Goal: Task Accomplishment & Management: Complete application form

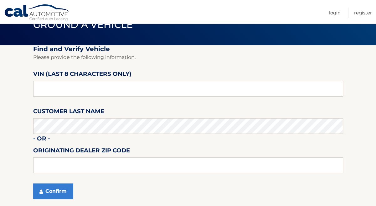
scroll to position [28, 0]
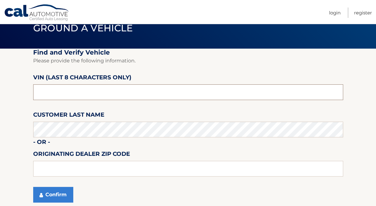
click at [99, 92] on input "text" at bounding box center [188, 92] width 310 height 16
type input "n*******"
type input "NT192499"
click at [33, 187] on button "Confirm" at bounding box center [53, 195] width 40 height 16
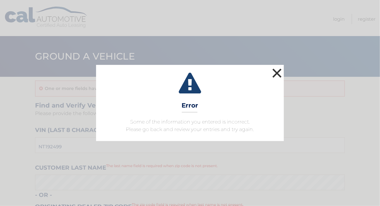
click at [281, 70] on button "×" at bounding box center [277, 73] width 13 height 13
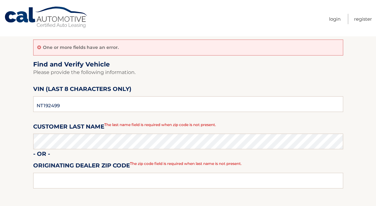
scroll to position [114, 0]
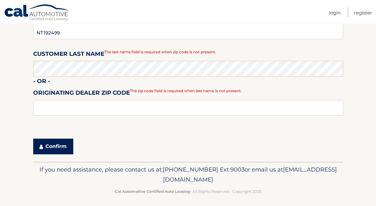
click at [68, 154] on button "Confirm" at bounding box center [53, 146] width 40 height 16
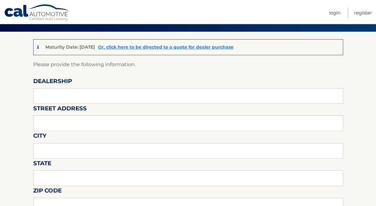
scroll to position [57, 0]
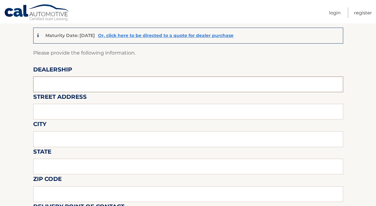
click at [89, 89] on input "text" at bounding box center [188, 84] width 310 height 16
type input "2"
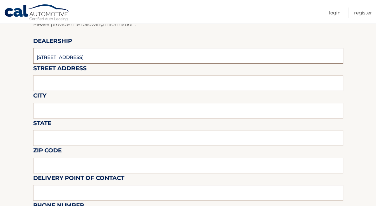
click at [97, 63] on input "[STREET_ADDRESS]" at bounding box center [188, 56] width 310 height 16
paste input "[PHONE_NUMBER]"
type input "[PHONE_NUMBER]"
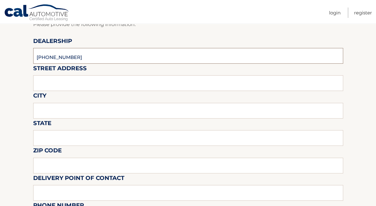
click at [90, 63] on input "[PHONE_NUMBER]" at bounding box center [188, 56] width 310 height 16
type input "AVENTURA CJDR"
click at [81, 86] on input "text" at bounding box center [188, 83] width 310 height 16
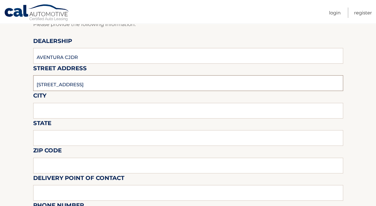
type input "[STREET_ADDRESS]"
click at [70, 114] on input "text" at bounding box center [188, 111] width 310 height 16
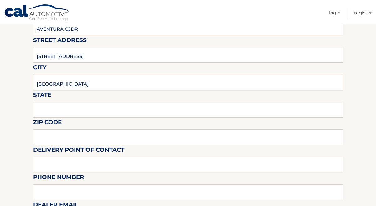
scroll to position [142, 0]
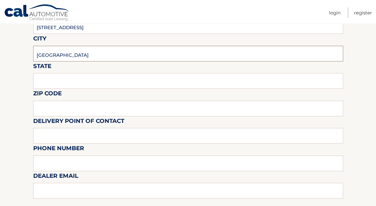
type input "[GEOGRAPHIC_DATA]"
drag, startPoint x: 73, startPoint y: 83, endPoint x: 53, endPoint y: 89, distance: 20.6
click at [71, 83] on input "text" at bounding box center [188, 81] width 310 height 16
type input "FL"
click at [61, 103] on input "text" at bounding box center [188, 109] width 310 height 16
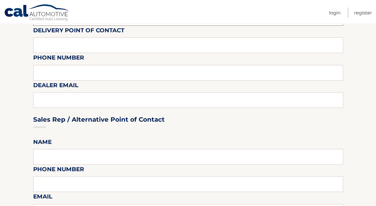
scroll to position [199, 0]
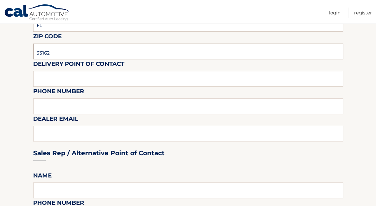
type input "33162"
click at [70, 86] on input "text" at bounding box center [188, 79] width 310 height 16
type input "[PERSON_NAME]"
drag, startPoint x: 85, startPoint y: 101, endPoint x: 87, endPoint y: 109, distance: 8.3
click at [86, 107] on input "text" at bounding box center [188, 106] width 310 height 16
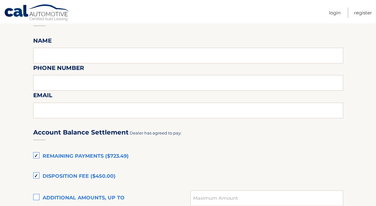
scroll to position [342, 0]
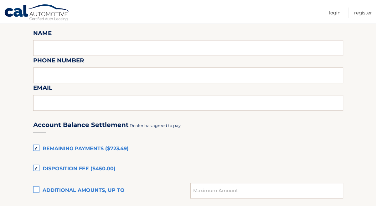
type input "3054053322"
click at [73, 50] on input "text" at bounding box center [188, 48] width 310 height 16
type input "[PERSON_NAME]"
click at [76, 81] on input "text" at bounding box center [188, 75] width 310 height 16
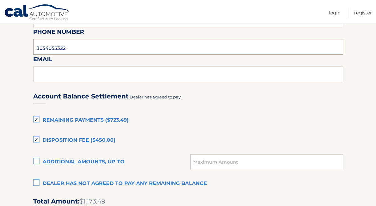
type input "3054053322"
click at [112, 70] on input "text" at bounding box center [188, 74] width 310 height 16
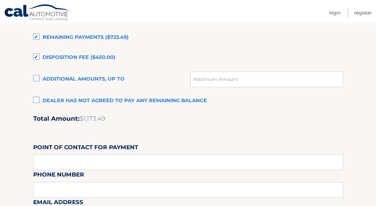
scroll to position [456, 0]
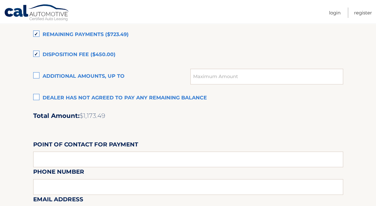
type input "[EMAIL_ADDRESS][PERSON_NAME][DOMAIN_NAME]"
click at [38, 102] on label "Dealer has not agreed to pay any remaining balance" at bounding box center [188, 98] width 310 height 13
click at [0, 0] on input "Dealer has not agreed to pay any remaining balance" at bounding box center [0, 0] width 0 height 0
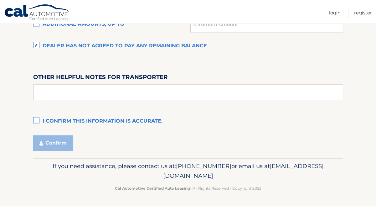
scroll to position [514, 0]
click at [133, 119] on label "I confirm this information is accurate." at bounding box center [188, 121] width 310 height 13
click at [0, 0] on input "I confirm this information is accurate." at bounding box center [0, 0] width 0 height 0
click at [67, 146] on button "Confirm" at bounding box center [53, 143] width 40 height 16
